Goal: Information Seeking & Learning: Learn about a topic

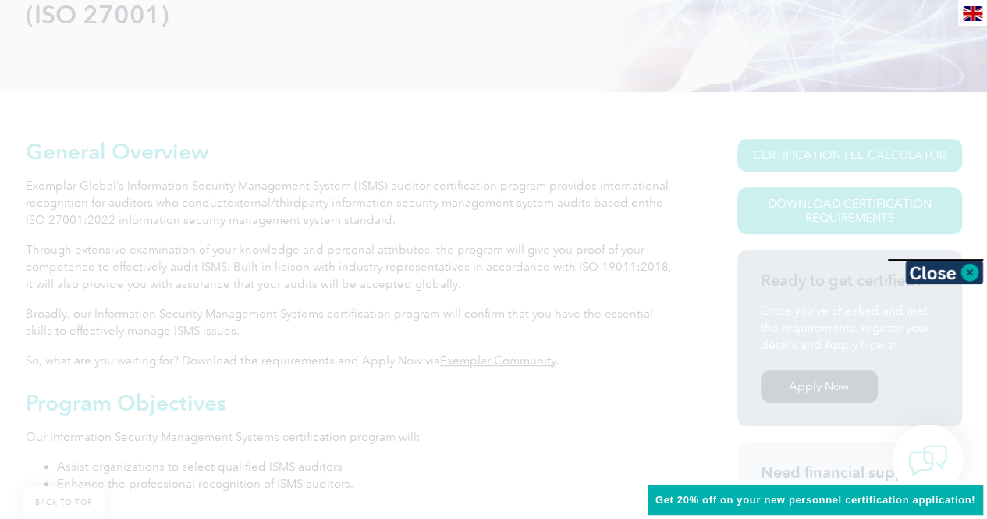
scroll to position [390, 0]
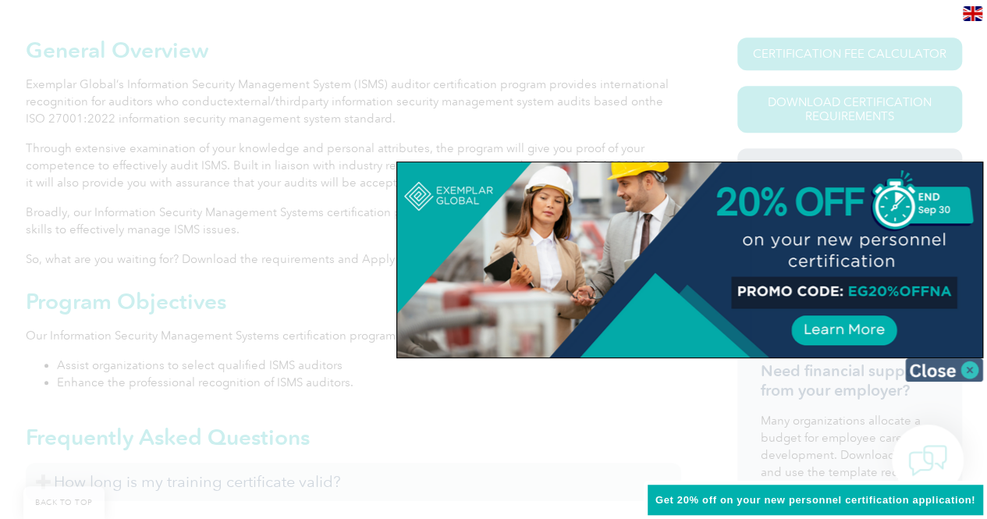
click at [943, 369] on img at bounding box center [944, 369] width 78 height 23
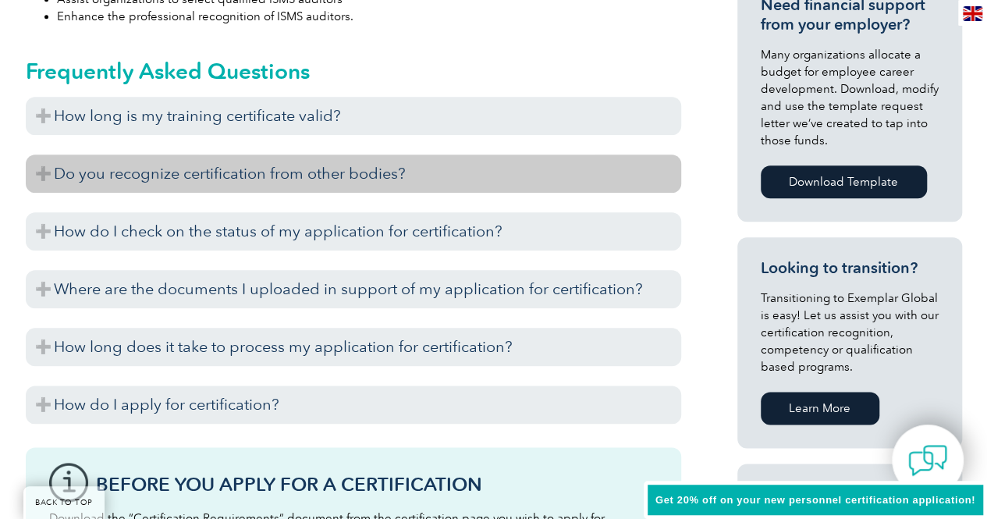
scroll to position [780, 0]
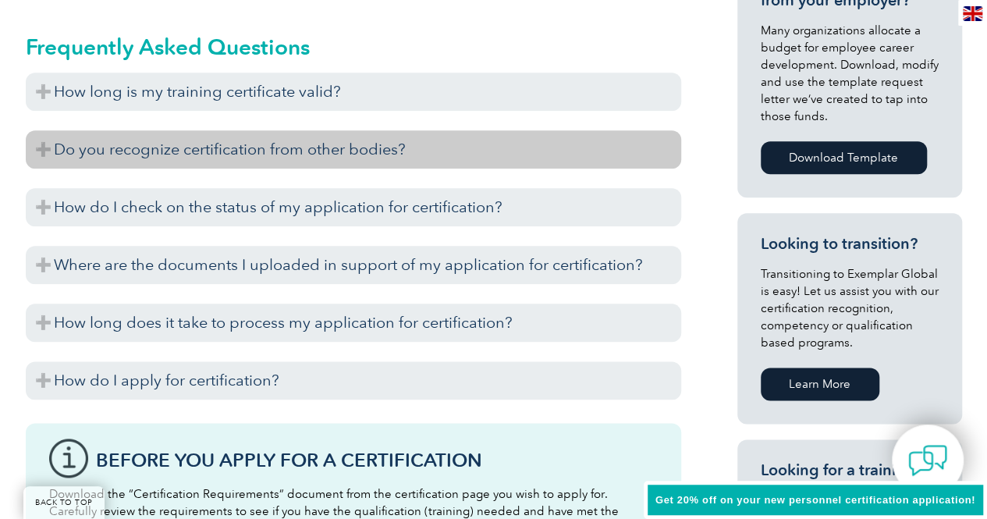
click at [298, 158] on h3 "Do you recognize certification from other bodies?" at bounding box center [353, 149] width 655 height 38
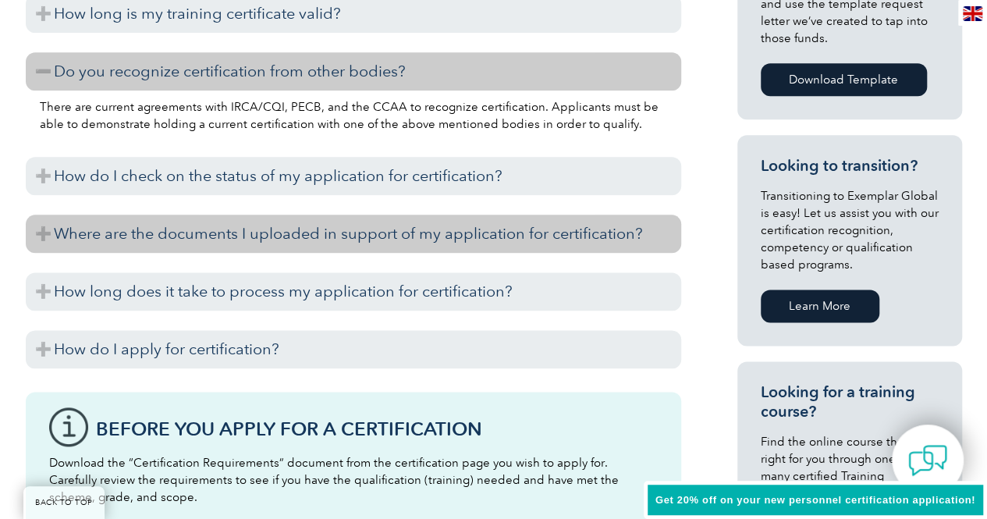
scroll to position [936, 0]
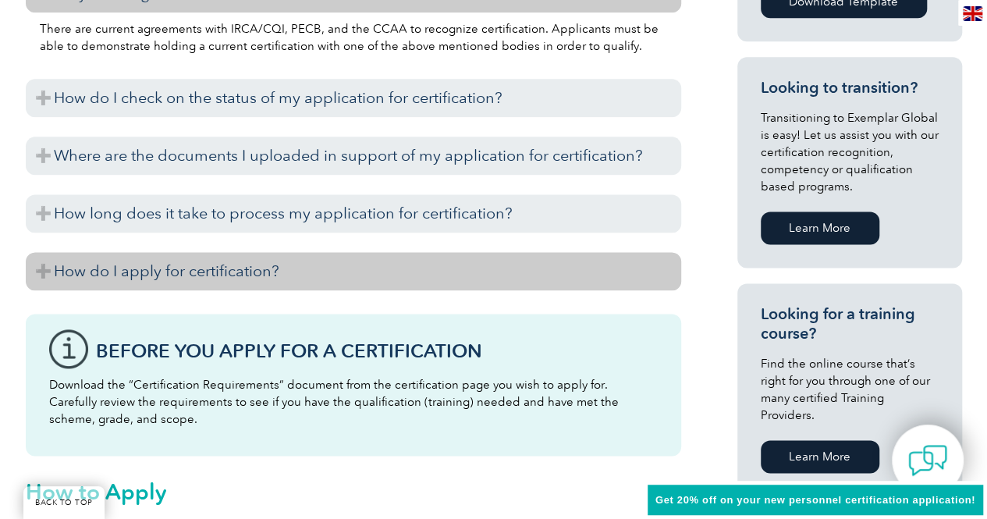
click at [264, 276] on h3 "How do I apply for certification?" at bounding box center [353, 271] width 655 height 38
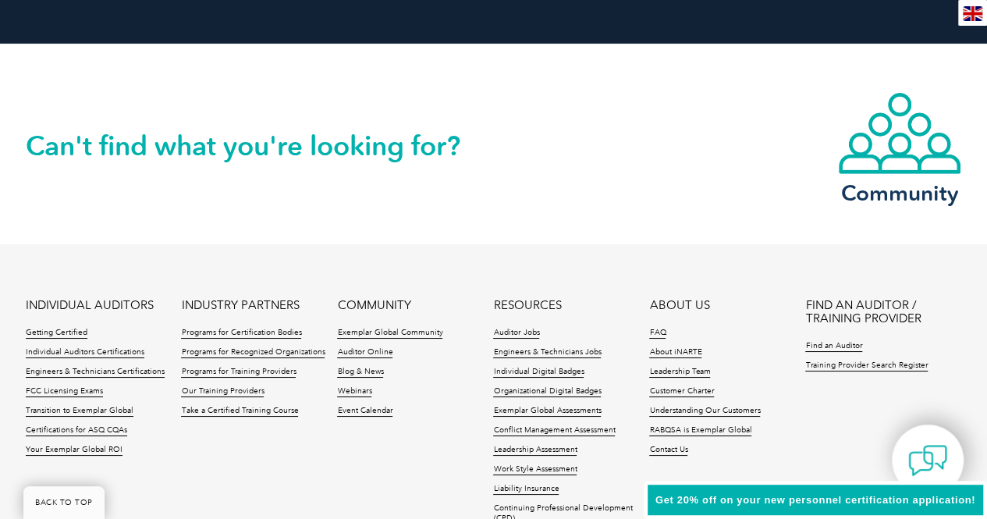
scroll to position [2808, 0]
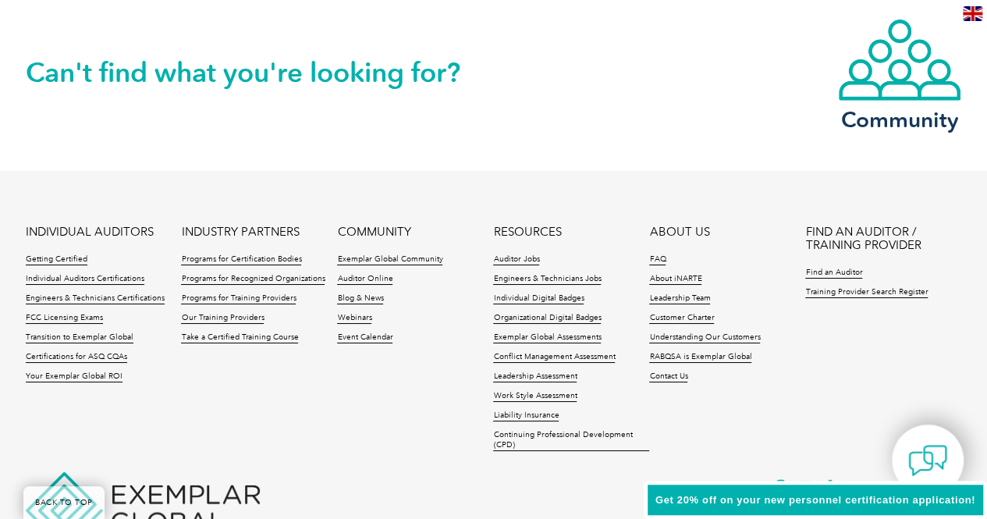
click at [278, 398] on ul "INDIVIDUAL AUDITORS Getting Certified Individual Auditors Certifications Engine…" at bounding box center [494, 342] width 936 height 234
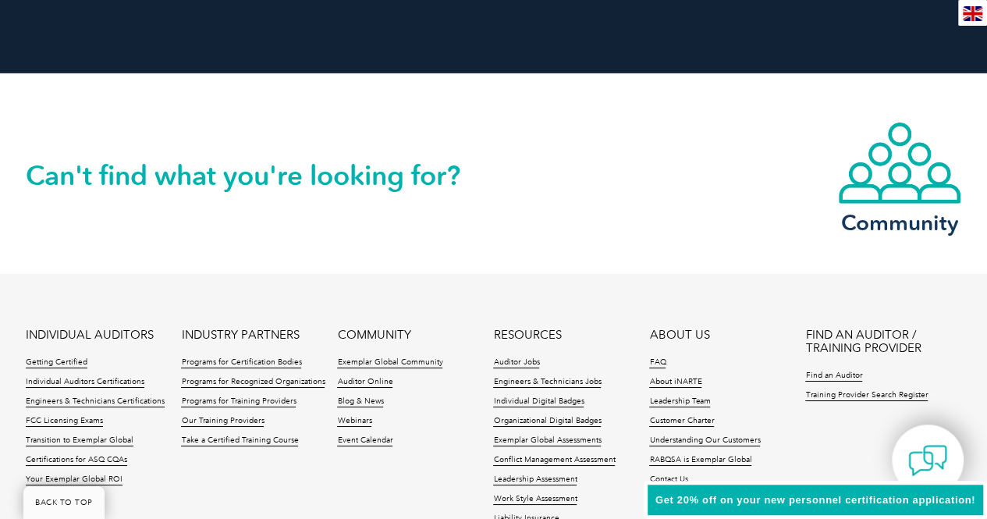
scroll to position [2880, 0]
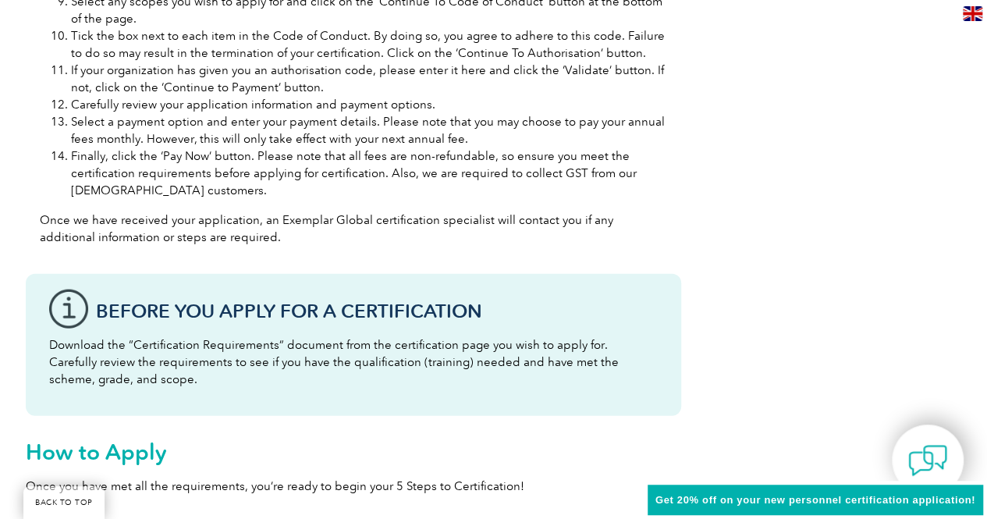
drag, startPoint x: 388, startPoint y: 376, endPoint x: 291, endPoint y: 85, distance: 306.8
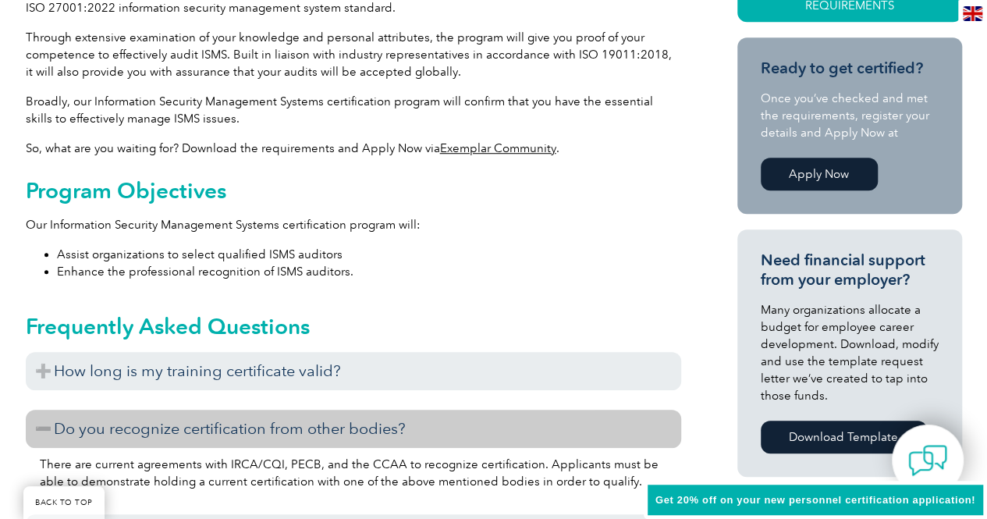
scroll to position [33, 0]
